Goal: Task Accomplishment & Management: Manage account settings

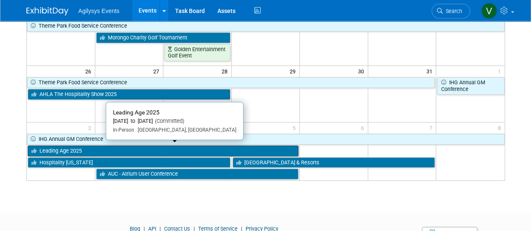
click at [65, 147] on link "Leading Age 2025" at bounding box center [163, 151] width 271 height 11
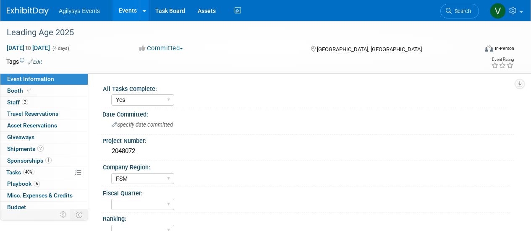
select select "Yes"
select select "FSM"
select select "Yes"
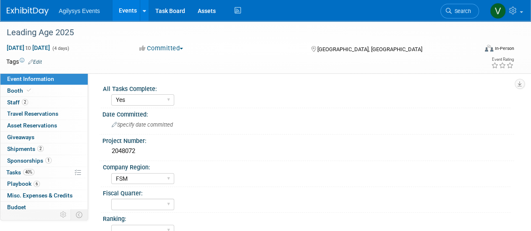
click at [38, 79] on span "Event Information" at bounding box center [30, 79] width 47 height 7
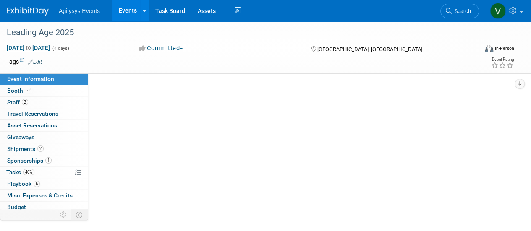
select select "Yes"
select select "FSM"
select select "Yes"
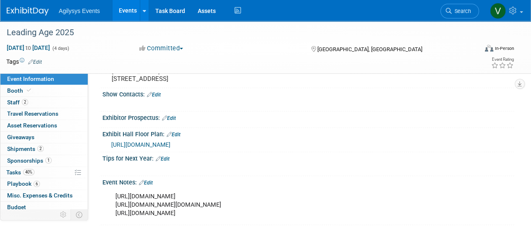
scroll to position [318, 0]
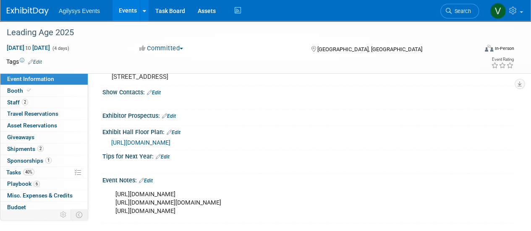
click at [150, 178] on link "Edit" at bounding box center [146, 181] width 14 height 6
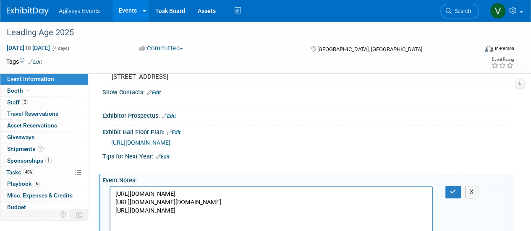
scroll to position [0, 0]
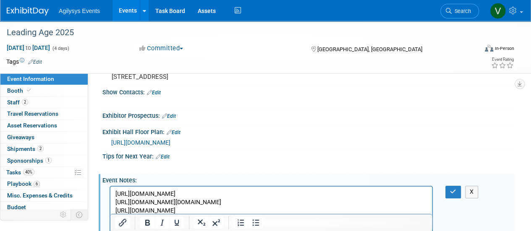
drag, startPoint x: 377, startPoint y: 194, endPoint x: 108, endPoint y: 195, distance: 268.7
click at [110, 195] on html "[URL][DOMAIN_NAME] [URL][DOMAIN_NAME][DOMAIN_NAME] [URL][DOMAIN_NAME]" at bounding box center [271, 201] width 322 height 29
copy p "[URL][DOMAIN_NAME]"
drag, startPoint x: 358, startPoint y: 205, endPoint x: 213, endPoint y: 387, distance: 232.2
click at [110, 202] on html "[URL][DOMAIN_NAME] [URL][DOMAIN_NAME][DOMAIN_NAME] [URL][DOMAIN_NAME]" at bounding box center [271, 201] width 322 height 29
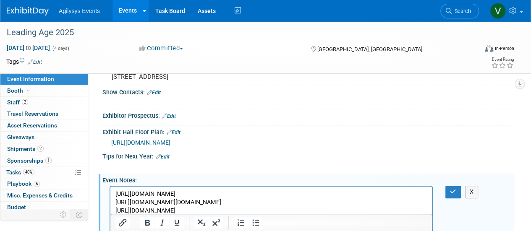
copy p "[URL][DOMAIN_NAME][DOMAIN_NAME]"
